Goal: Transaction & Acquisition: Subscribe to service/newsletter

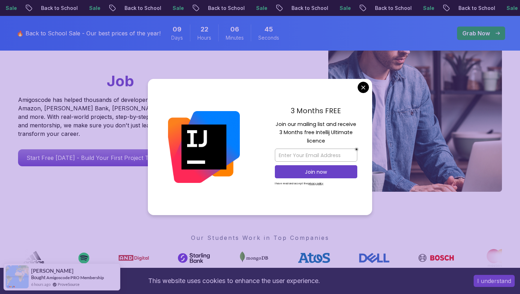
scroll to position [110, 0]
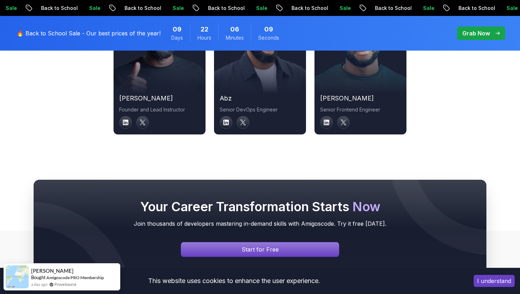
scroll to position [2513, 0]
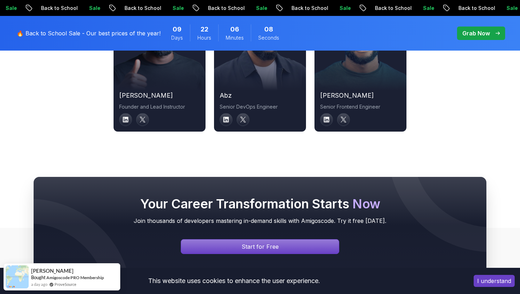
click at [332, 150] on div "Your Career Transformation Starts Now Join thousands of developers mastering in…" at bounding box center [260, 225] width 520 height 165
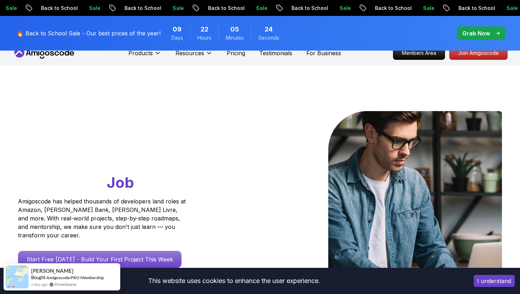
scroll to position [0, 0]
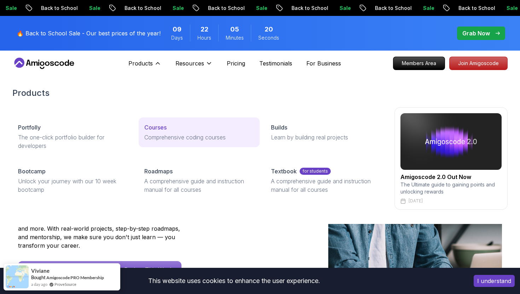
click at [167, 129] on p "Courses" at bounding box center [155, 127] width 22 height 8
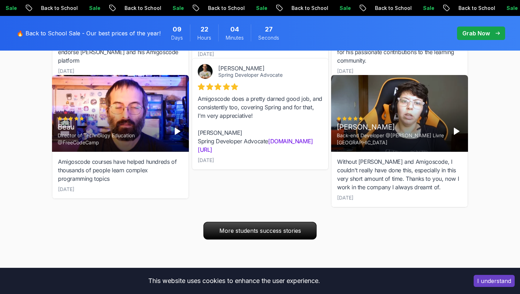
scroll to position [2512, 0]
click at [246, 112] on div "Amigoscode does a pretty darned good job, and consistently too, covering Spring…" at bounding box center [260, 124] width 125 height 59
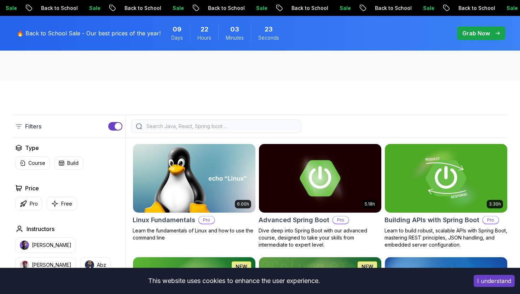
scroll to position [0, 0]
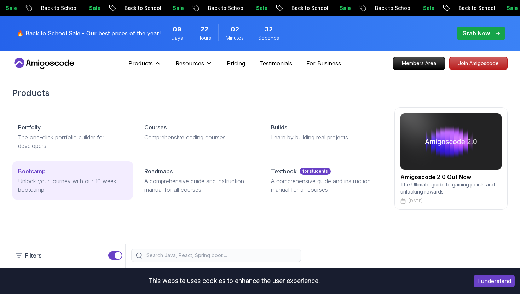
click at [89, 172] on div "Bootcamp" at bounding box center [72, 171] width 109 height 8
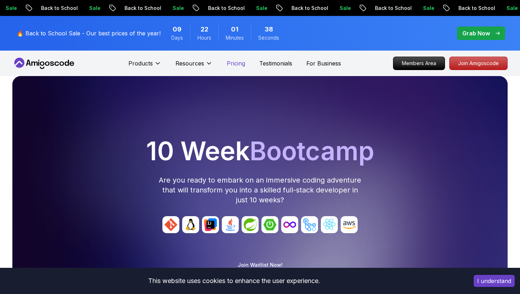
click at [233, 65] on p "Pricing" at bounding box center [236, 63] width 18 height 8
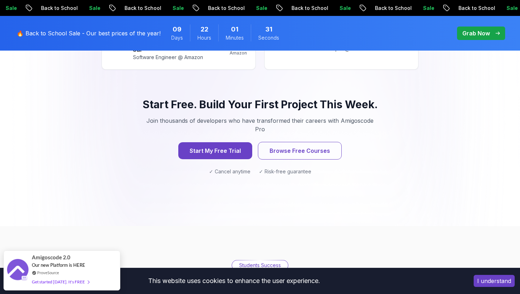
scroll to position [737, 0]
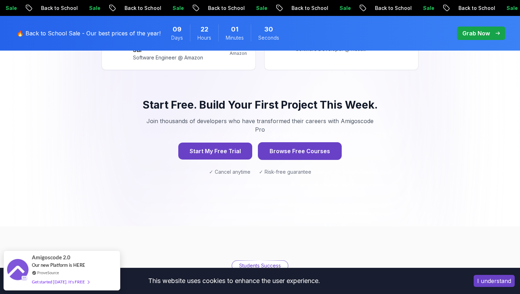
click at [296, 142] on button "Browse Free Courses" at bounding box center [300, 151] width 84 height 18
click at [258, 142] on button "Browse Free Courses" at bounding box center [300, 151] width 84 height 18
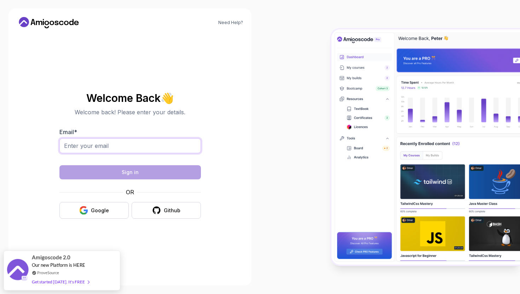
click at [117, 150] on input "Email *" at bounding box center [129, 145] width 141 height 15
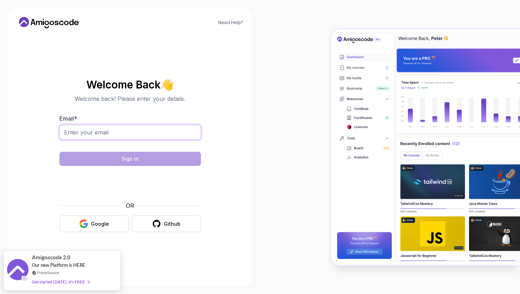
type input "[EMAIL_ADDRESS][DOMAIN_NAME]"
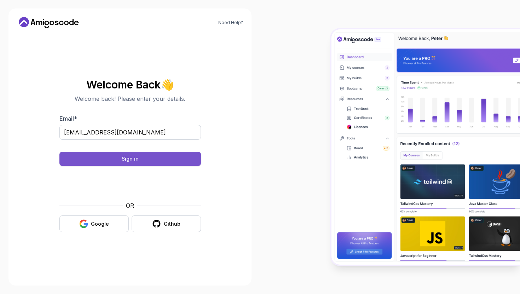
click at [156, 159] on button "Sign in" at bounding box center [129, 159] width 141 height 14
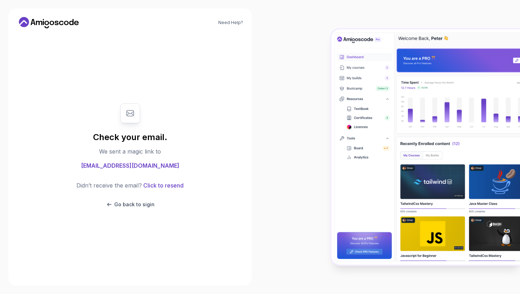
click at [41, 20] on icon at bounding box center [49, 22] width 64 height 11
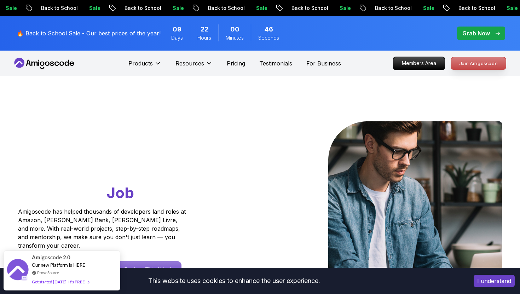
click at [466, 65] on p "Join Amigoscode" at bounding box center [478, 63] width 55 height 12
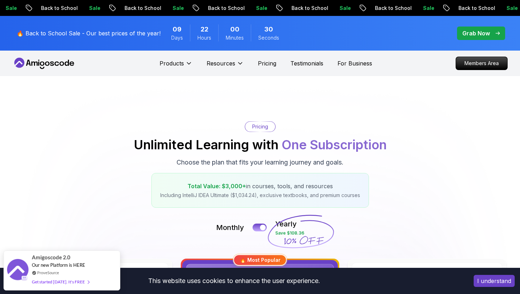
scroll to position [2, 0]
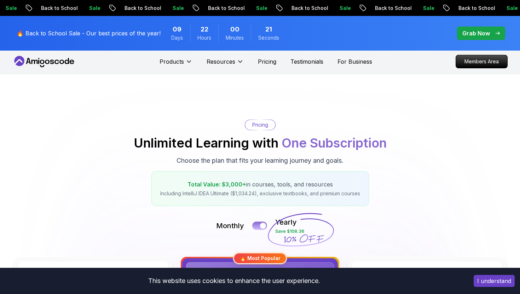
click at [262, 227] on div at bounding box center [263, 226] width 6 height 6
click at [262, 227] on button at bounding box center [259, 225] width 15 height 8
click at [260, 227] on button at bounding box center [259, 225] width 15 height 8
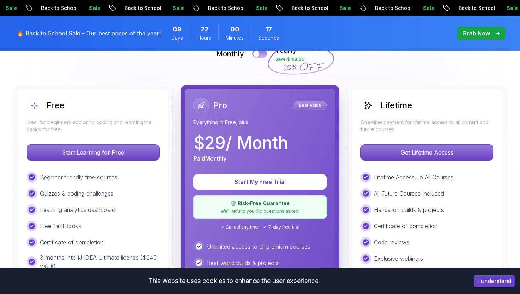
scroll to position [176, 0]
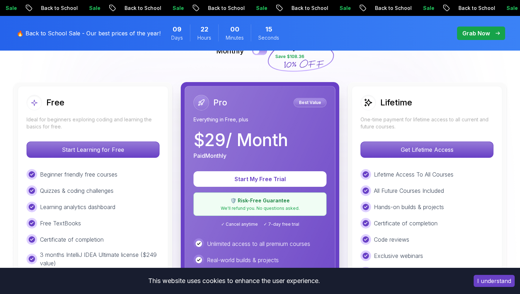
click at [260, 52] on button at bounding box center [259, 51] width 15 height 8
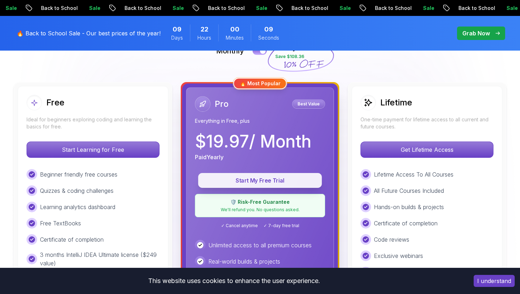
click at [245, 180] on p "Start My Free Trial" at bounding box center [259, 180] width 107 height 8
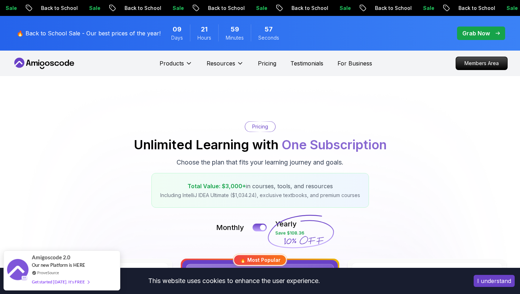
click at [222, 8] on p "Back to School" at bounding box center [246, 8] width 48 height 7
click at [463, 31] on p "Grab Now" at bounding box center [476, 33] width 28 height 8
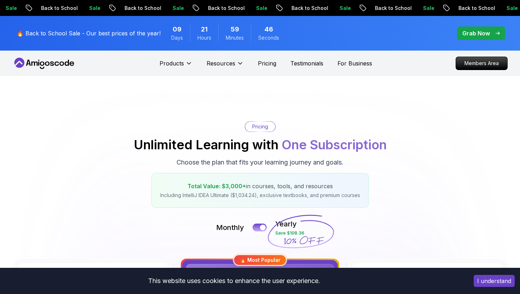
drag, startPoint x: 286, startPoint y: 229, endPoint x: 315, endPoint y: 234, distance: 29.8
click at [316, 233] on icon at bounding box center [301, 231] width 68 height 62
drag, startPoint x: 309, startPoint y: 240, endPoint x: 365, endPoint y: 221, distance: 59.4
click at [365, 221] on div "Monthly Yearly Save $108.36" at bounding box center [259, 227] width 495 height 17
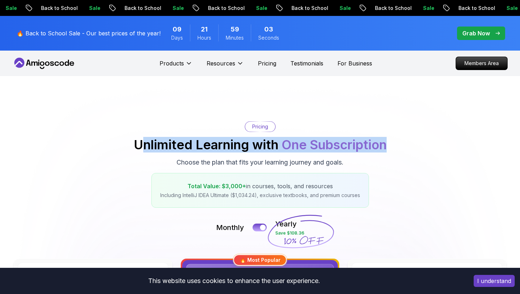
drag, startPoint x: 145, startPoint y: 142, endPoint x: 391, endPoint y: 143, distance: 245.7
click at [391, 143] on div "Pricing Unlimited Learning with One Subscription Choose the plan that fits your…" at bounding box center [259, 164] width 495 height 86
click at [139, 145] on h2 "Unlimited Learning with One Subscription" at bounding box center [260, 145] width 253 height 14
drag, startPoint x: 132, startPoint y: 143, endPoint x: 345, endPoint y: 140, distance: 212.5
click at [345, 140] on h2 "Unlimited Learning with One Subscription" at bounding box center [260, 145] width 253 height 14
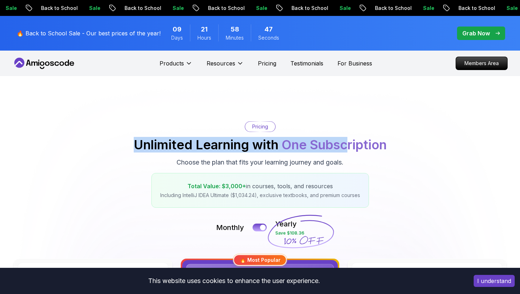
click at [140, 179] on div "Pricing Unlimited Learning with One Subscription Choose the plan that fits your…" at bounding box center [259, 164] width 495 height 86
